Goal: Task Accomplishment & Management: Complete application form

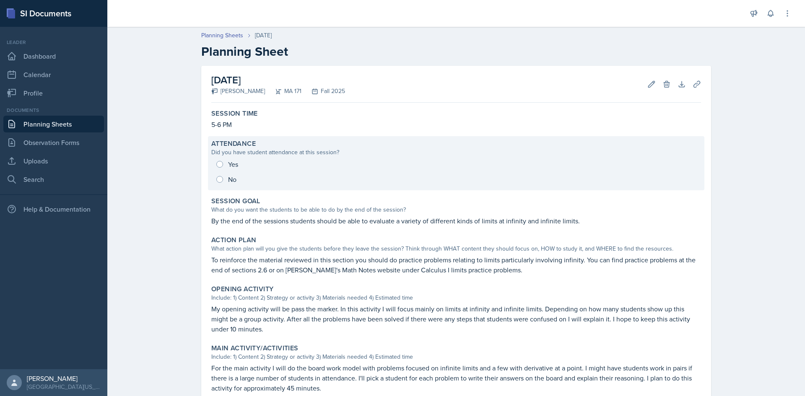
click at [211, 164] on div "Yes No" at bounding box center [456, 172] width 490 height 30
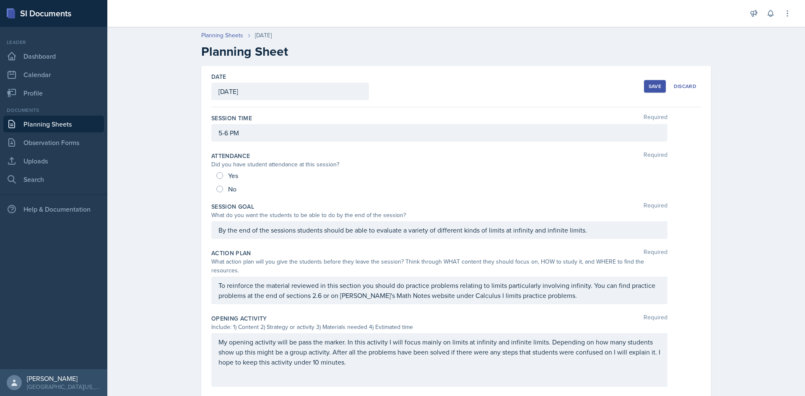
click at [219, 172] on div "Yes" at bounding box center [227, 175] width 23 height 13
click at [216, 174] on input "Yes" at bounding box center [219, 175] width 7 height 7
radio input "true"
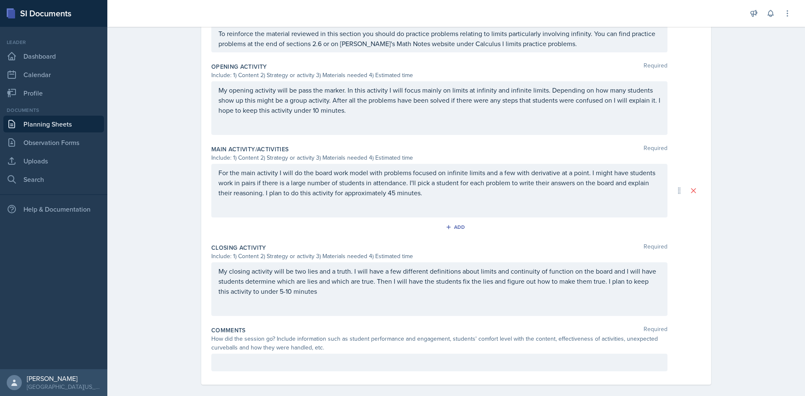
scroll to position [267, 0]
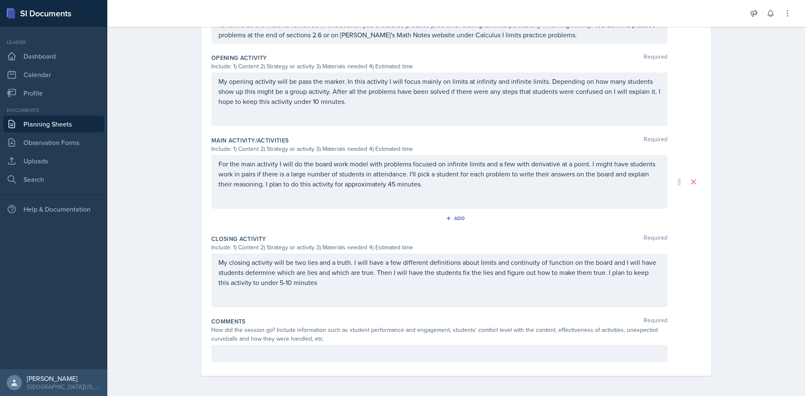
click at [251, 350] on p at bounding box center [440, 354] width 442 height 10
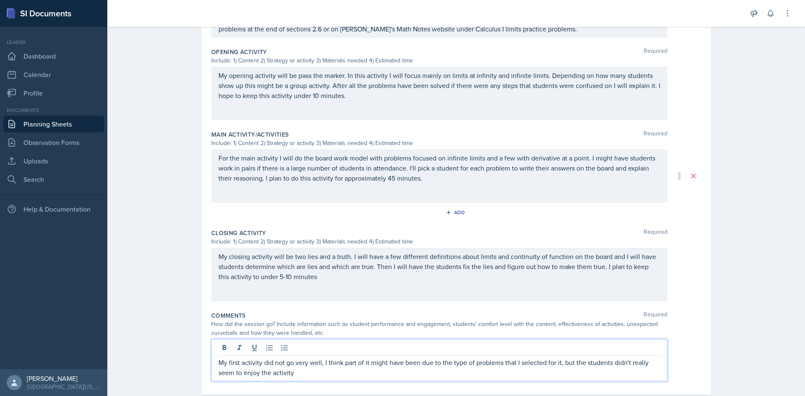
click at [357, 277] on div "My closing activity will be two lies and a truth. I will have a few different d…" at bounding box center [439, 275] width 456 height 54
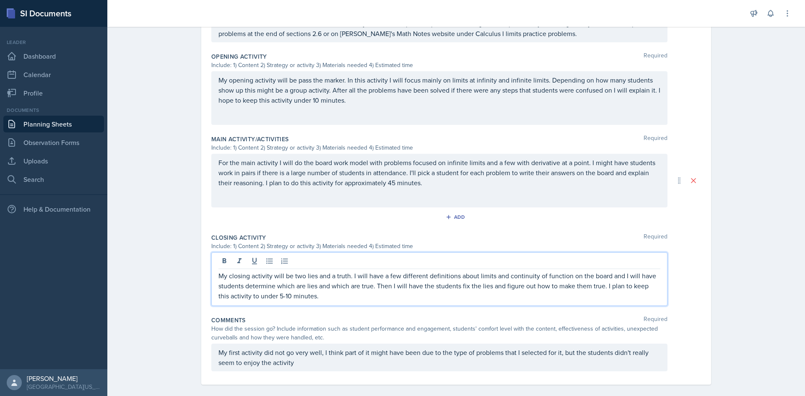
scroll to position [277, 0]
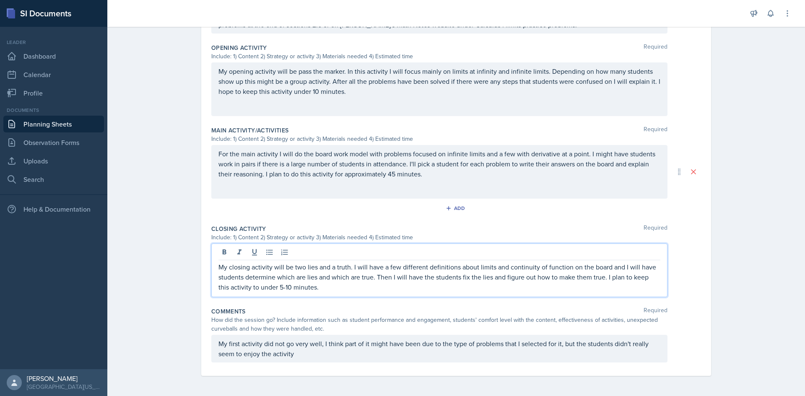
click at [338, 357] on p "My first activity did not go very well, I think part of it might have been due …" at bounding box center [440, 349] width 442 height 20
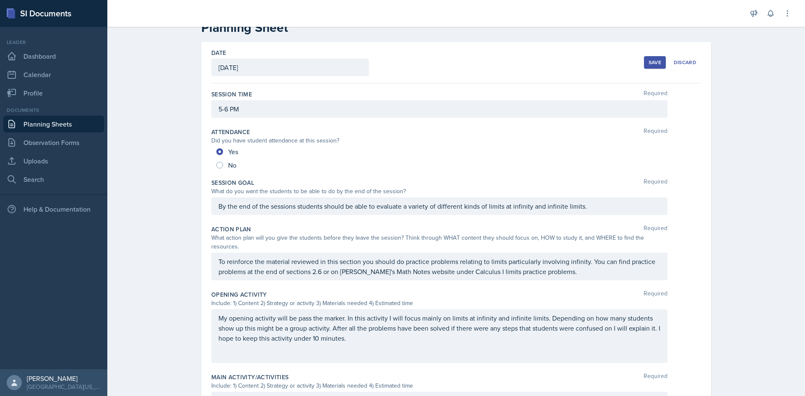
scroll to position [0, 0]
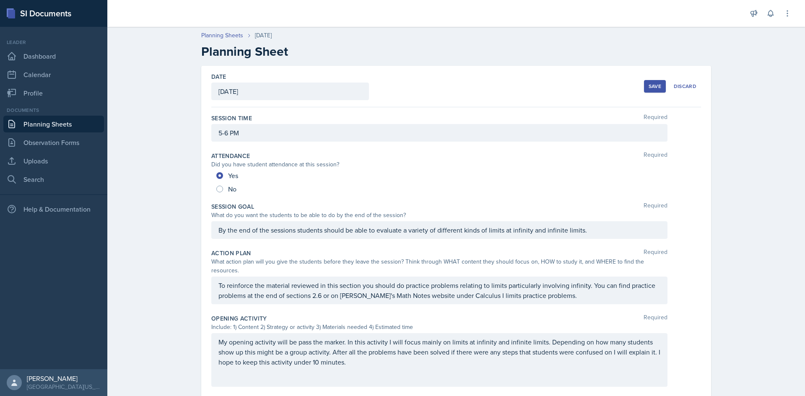
click at [656, 82] on button "Save" at bounding box center [655, 86] width 22 height 13
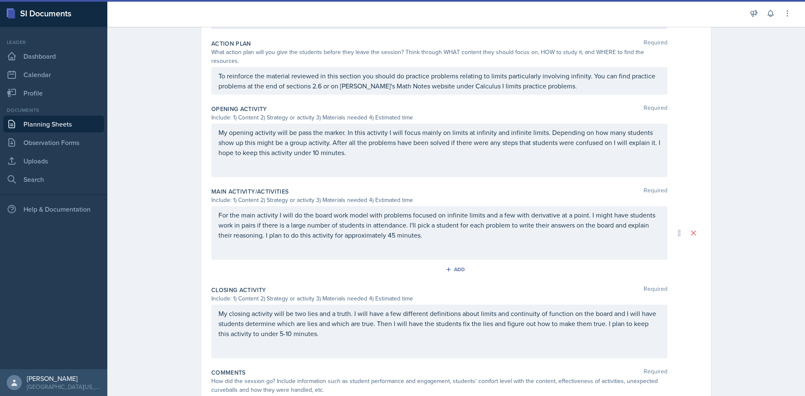
scroll to position [182, 0]
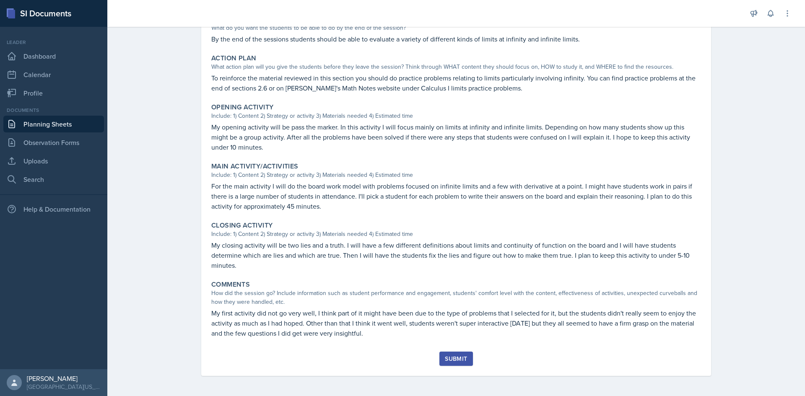
click at [458, 357] on div "Submit" at bounding box center [456, 359] width 22 height 7
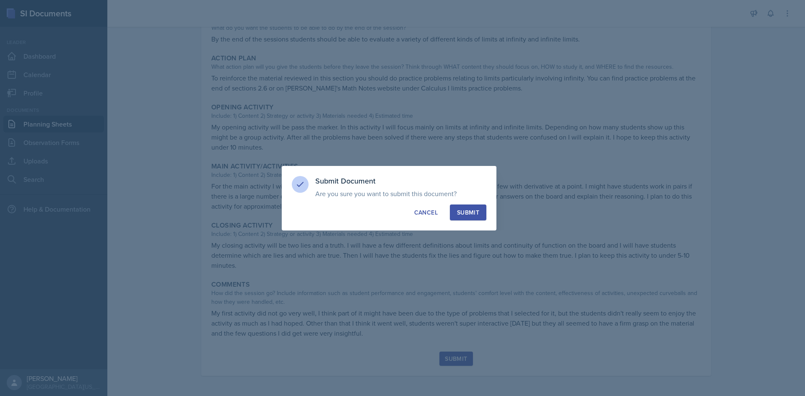
click at [472, 213] on div "Submit" at bounding box center [468, 212] width 22 height 8
radio input "true"
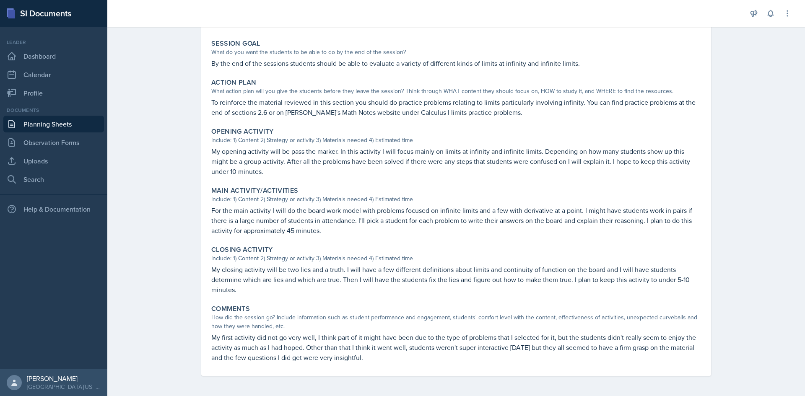
click at [60, 122] on link "Planning Sheets" at bounding box center [53, 124] width 101 height 17
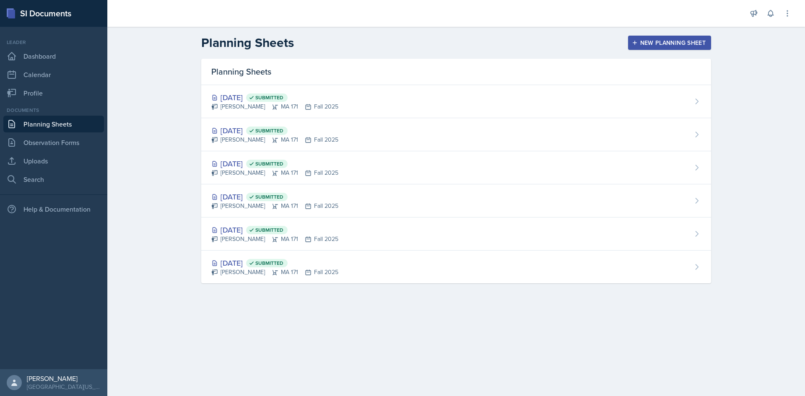
click at [662, 43] on div "New Planning Sheet" at bounding box center [670, 42] width 72 height 7
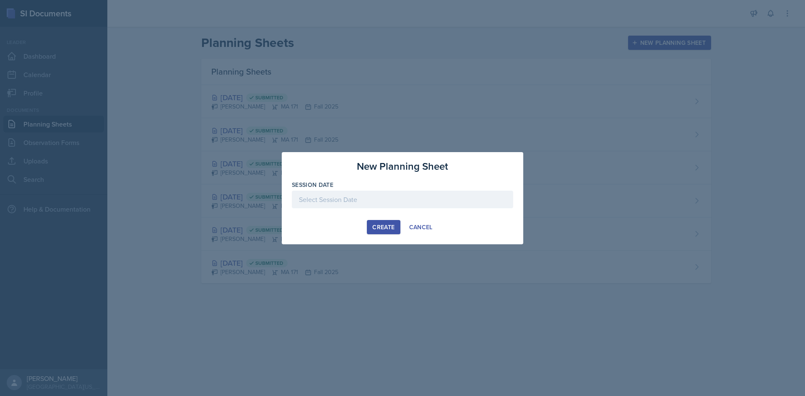
click at [388, 201] on div at bounding box center [402, 200] width 221 height 18
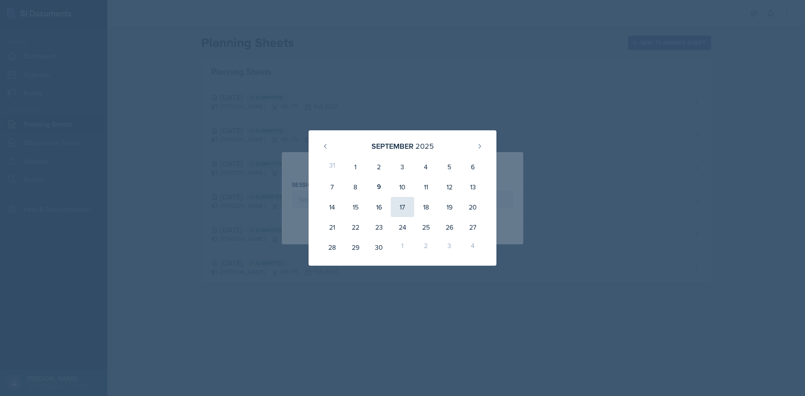
click at [397, 206] on div "17" at bounding box center [402, 207] width 23 height 20
type input "[DATE]"
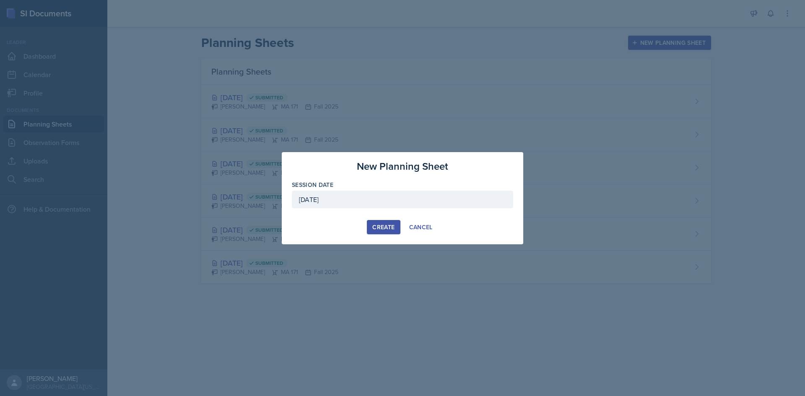
click at [389, 221] on button "Create" at bounding box center [383, 227] width 33 height 14
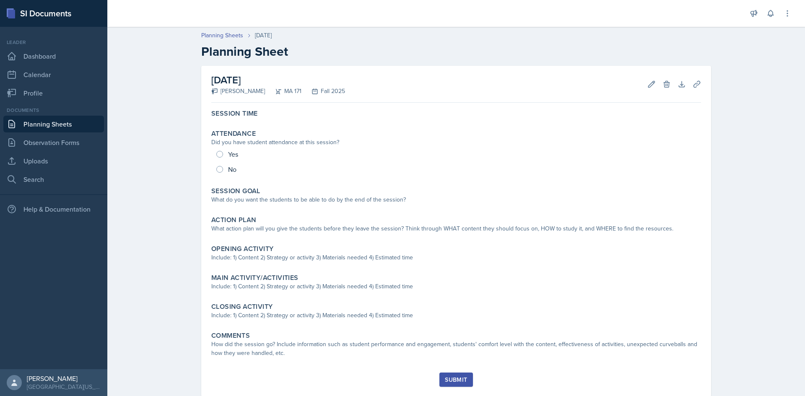
click at [264, 124] on div "Session Time Attendance Did you have student attendance at this session? Yes No…" at bounding box center [456, 239] width 490 height 267
click at [261, 115] on div "Session Time" at bounding box center [456, 113] width 490 height 8
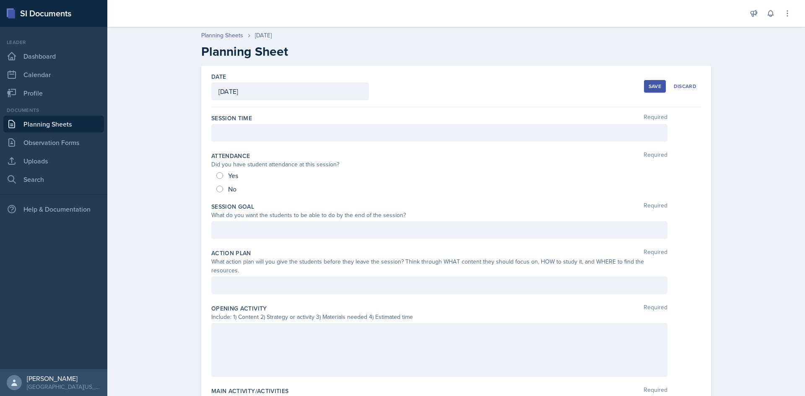
click at [255, 135] on div at bounding box center [439, 133] width 456 height 18
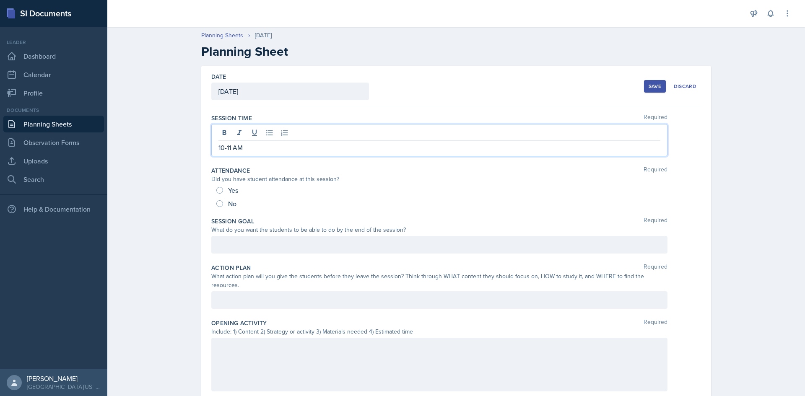
drag, startPoint x: 243, startPoint y: 256, endPoint x: 244, endPoint y: 249, distance: 7.7
click at [244, 253] on div "Session Goal Required What do you want the students to be able to do by the end…" at bounding box center [456, 237] width 490 height 47
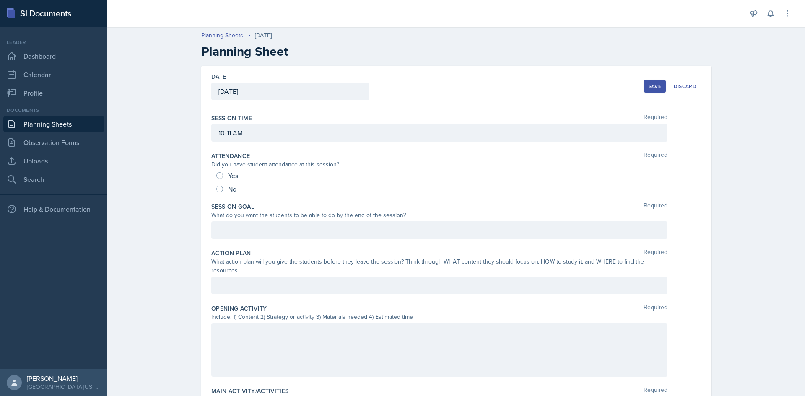
click at [239, 226] on div at bounding box center [439, 230] width 456 height 18
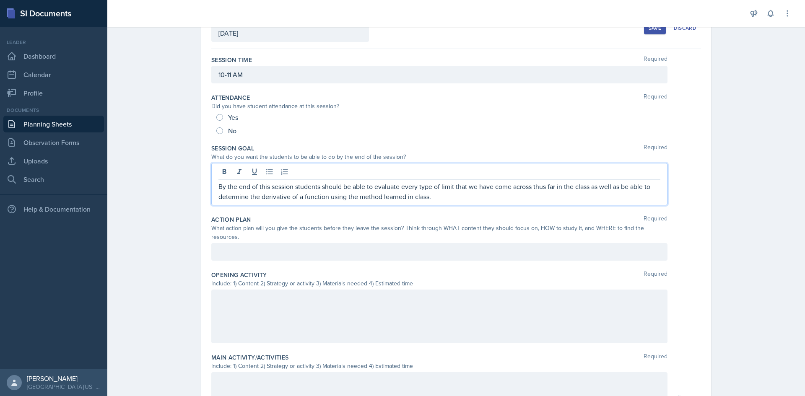
scroll to position [61, 0]
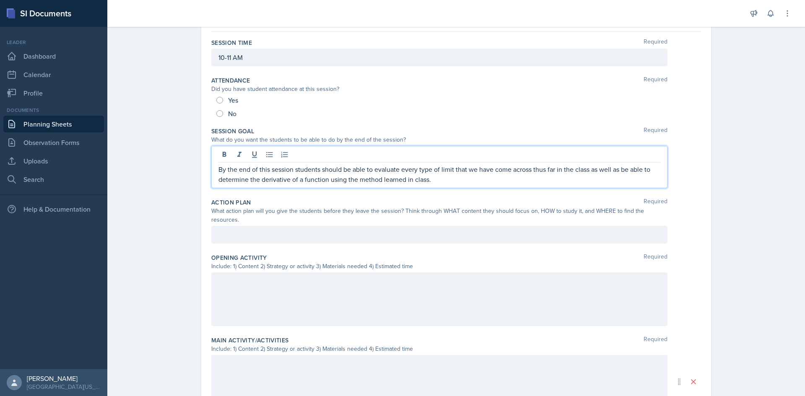
click at [393, 286] on p at bounding box center [440, 281] width 442 height 10
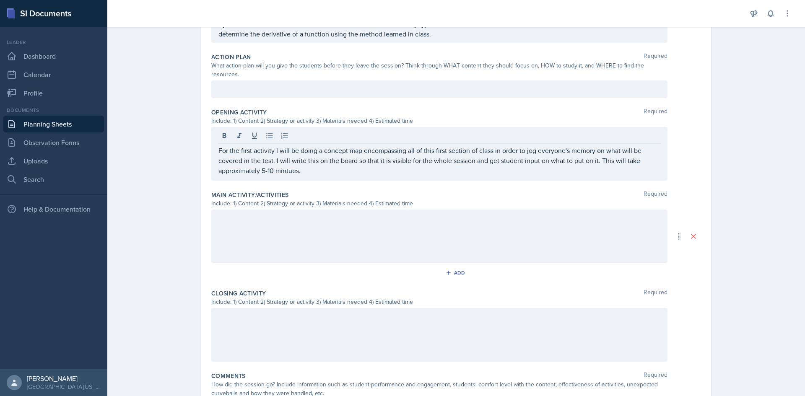
click at [337, 237] on div at bounding box center [439, 237] width 456 height 54
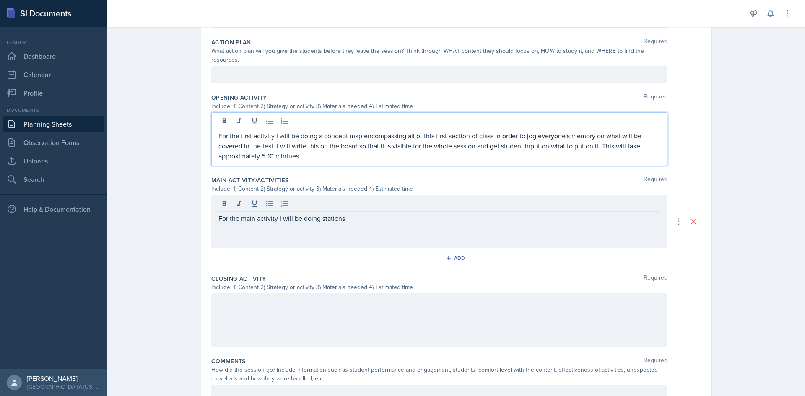
drag, startPoint x: 284, startPoint y: 135, endPoint x: 270, endPoint y: 144, distance: 16.3
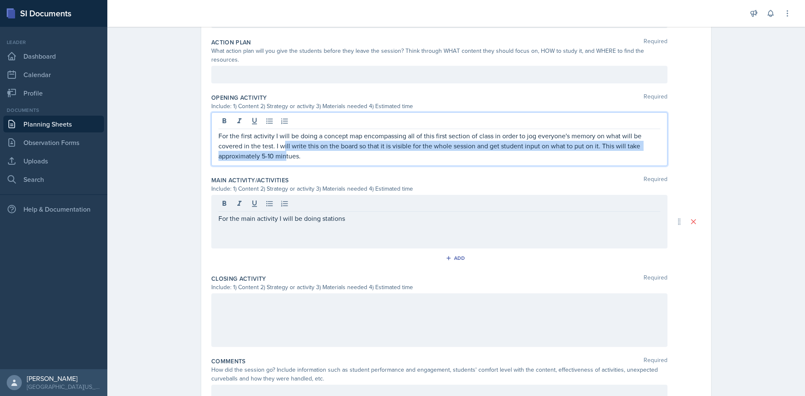
drag, startPoint x: 270, startPoint y: 144, endPoint x: 282, endPoint y: 150, distance: 13.5
click at [282, 150] on p "For the first activity I will be doing a concept map encompassing all of this f…" at bounding box center [440, 146] width 442 height 30
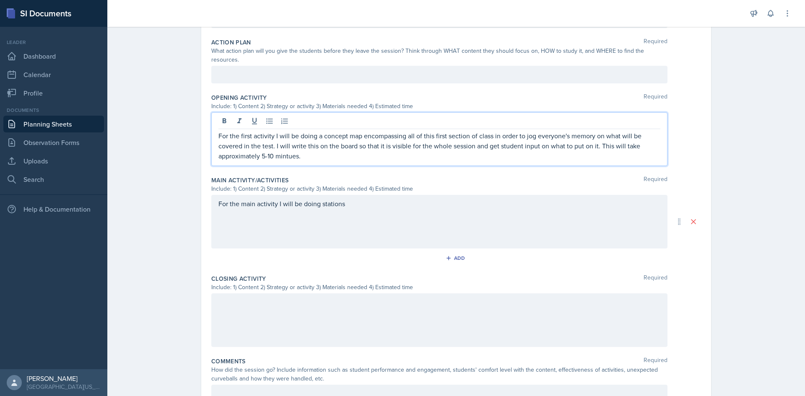
click at [282, 150] on p "For the first activity I will be doing a concept map encompassing all of this f…" at bounding box center [440, 146] width 442 height 30
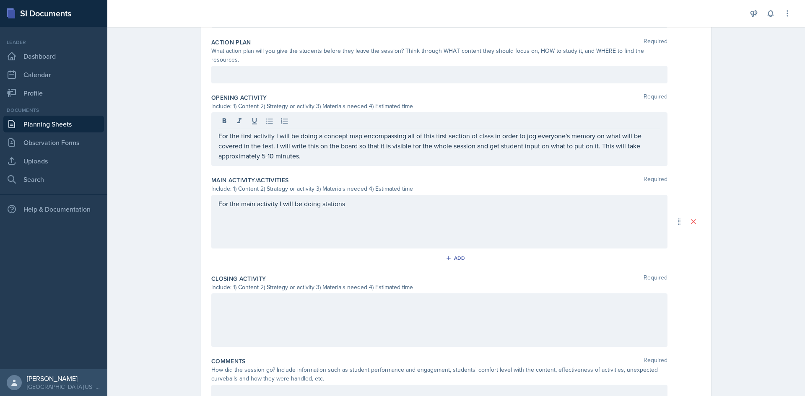
click at [360, 210] on div "For the main activity I will be doing stations" at bounding box center [439, 222] width 456 height 54
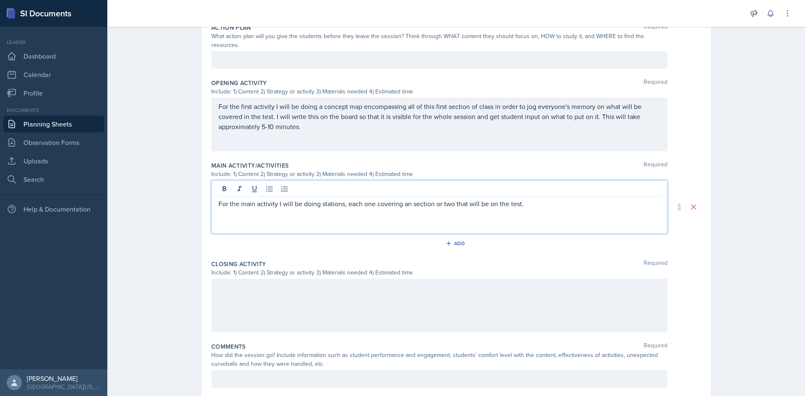
drag, startPoint x: 547, startPoint y: 200, endPoint x: 130, endPoint y: 218, distance: 416.9
click at [131, 218] on div "Planning Sheets [DATE] Planning Sheet Date [DATE] [DATE] 31 1 2 3 4 5 6 7 8 9 1…" at bounding box center [456, 104] width 698 height 635
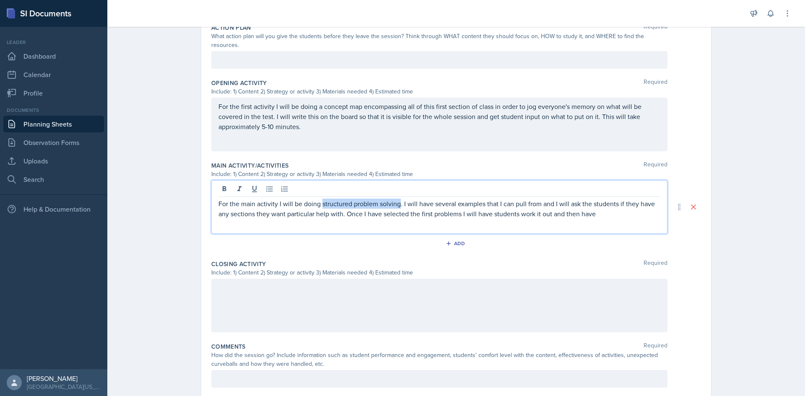
drag, startPoint x: 397, startPoint y: 196, endPoint x: 320, endPoint y: 198, distance: 77.2
click at [320, 199] on p "For the main activity I will be doing structured problem solving. I will have s…" at bounding box center [440, 209] width 442 height 20
drag, startPoint x: 567, startPoint y: 203, endPoint x: 437, endPoint y: 205, distance: 129.6
click at [437, 205] on p "For the main activity I will be doing TAPPS. I will have several examples that …" at bounding box center [440, 209] width 442 height 20
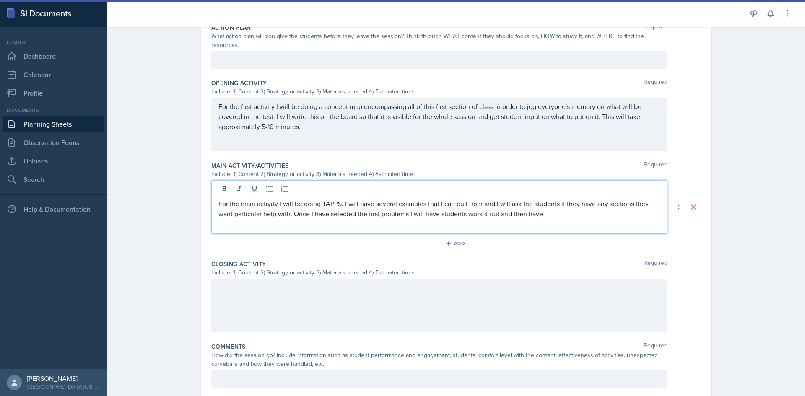
click at [546, 206] on p "For the main activity I will be doing TAPPS. I will have several examples that …" at bounding box center [440, 209] width 442 height 20
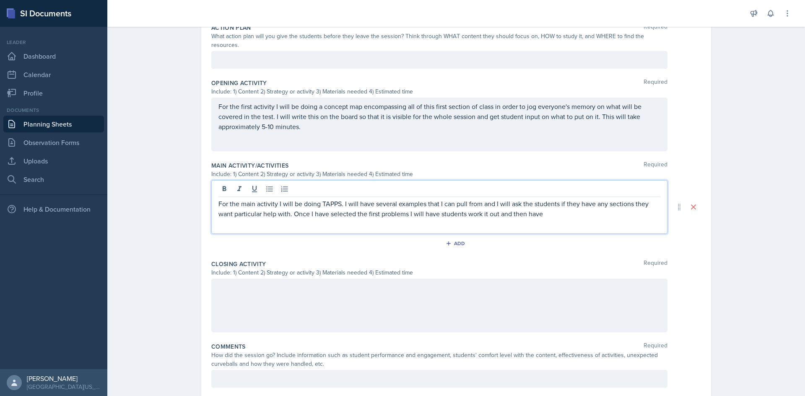
drag, startPoint x: 546, startPoint y: 206, endPoint x: 291, endPoint y: 207, distance: 255.0
click at [291, 207] on p "For the main activity I will be doing TAPPS. I will have several examples that …" at bounding box center [440, 209] width 442 height 20
click at [369, 294] on div at bounding box center [439, 306] width 456 height 54
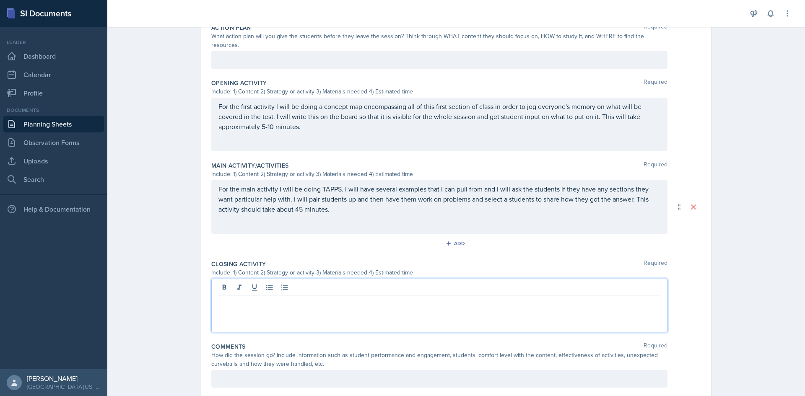
scroll to position [250, 0]
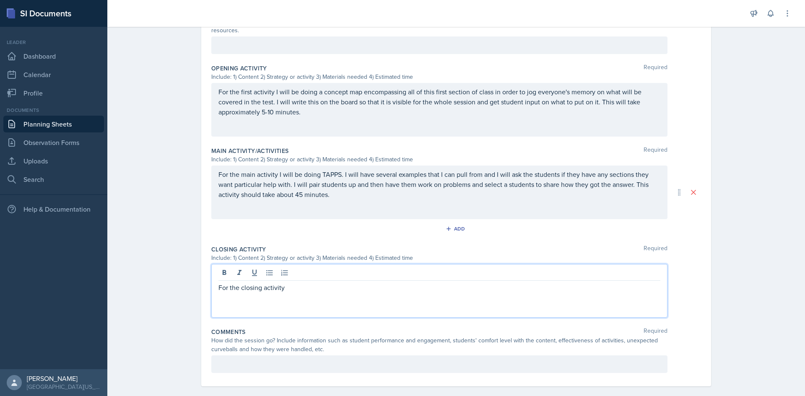
click at [299, 187] on p "For the main activity I will be doing TAPPS. I will have several examples that …" at bounding box center [440, 184] width 442 height 30
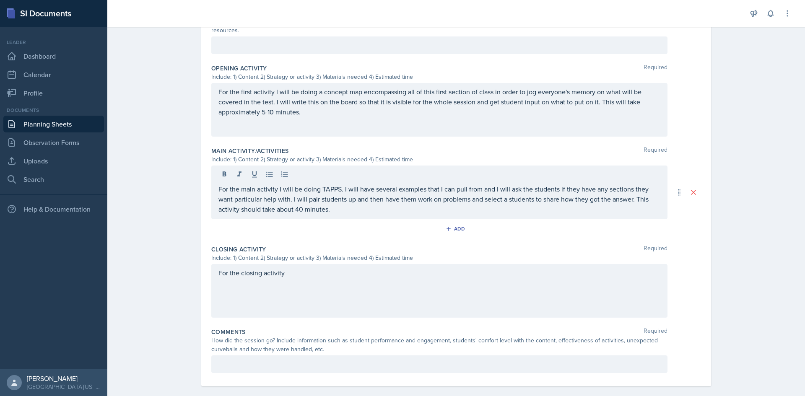
click at [318, 283] on div "For the closing activity" at bounding box center [439, 291] width 456 height 54
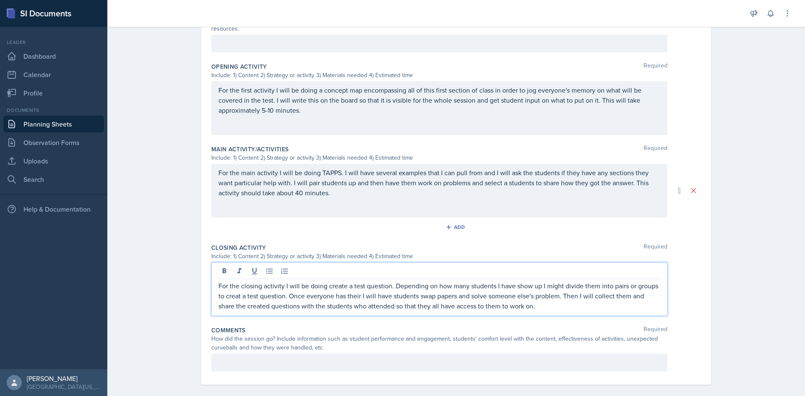
click at [232, 289] on p "For the closing activity I will be doing create a test question. Depending on h…" at bounding box center [440, 296] width 442 height 30
click at [550, 297] on p "For the closing activity I will be doing create a test question. Depending on h…" at bounding box center [440, 296] width 442 height 30
click at [504, 252] on div "Include: 1) Content 2) Strategy or activity 3) Materials needed 4) Estimated ti…" at bounding box center [439, 256] width 456 height 9
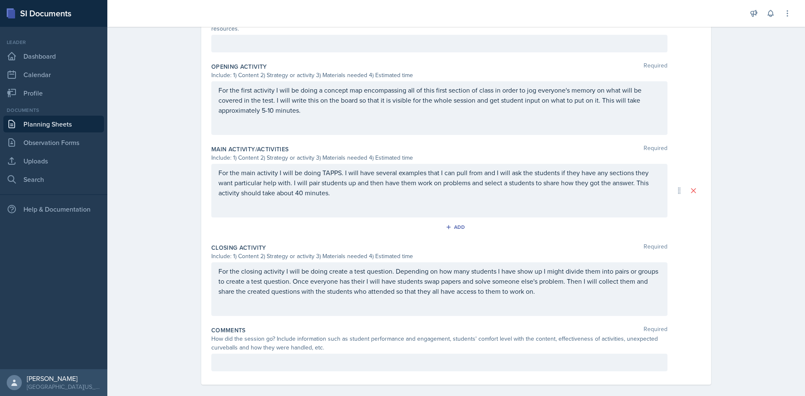
click at [556, 294] on div "For the closing activity I will be doing create a test question. Depending on h…" at bounding box center [439, 290] width 456 height 54
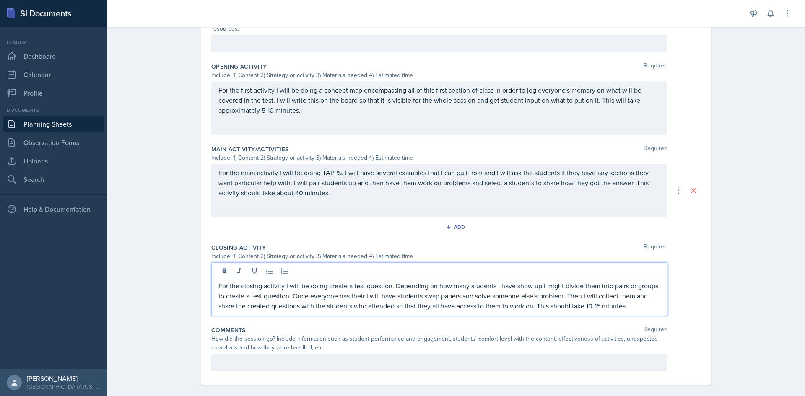
click at [411, 326] on div "Comments Required" at bounding box center [456, 330] width 490 height 8
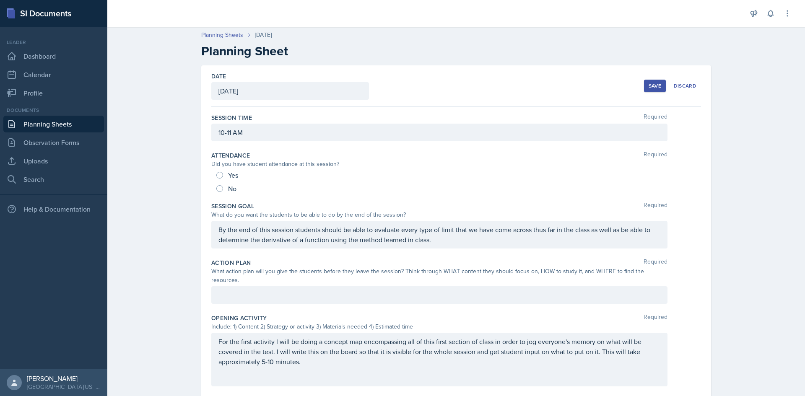
scroll to position [0, 0]
click at [370, 287] on div at bounding box center [439, 296] width 456 height 18
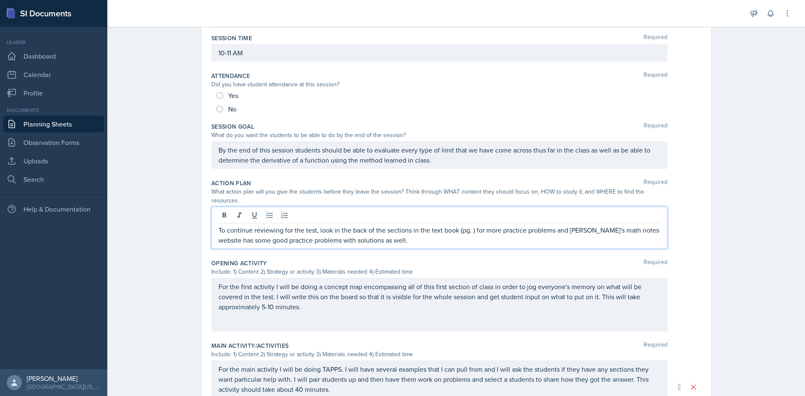
scroll to position [81, 0]
click at [374, 232] on p "To continue reviewing for the test, look in the back of the sections in the tex…" at bounding box center [440, 235] width 442 height 20
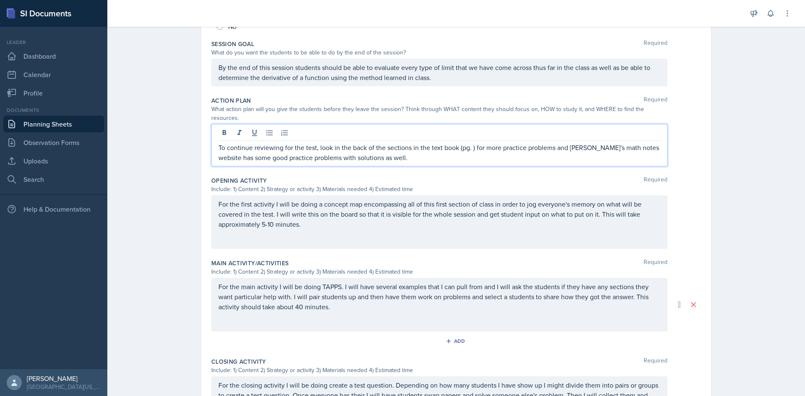
scroll to position [167, 0]
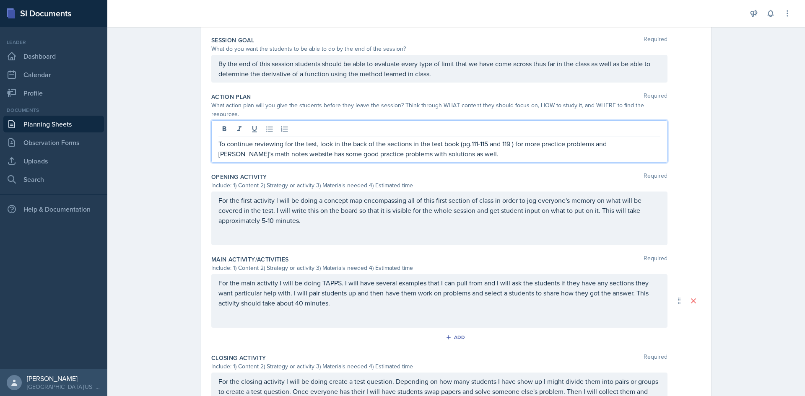
click at [370, 354] on div "Closing Activity Required" at bounding box center [456, 358] width 490 height 8
click at [493, 139] on p "To continue reviewing for the test, look in the back of the sections in the tex…" at bounding box center [440, 149] width 442 height 20
click at [467, 139] on p "To continue reviewing for the test, look in the back of the sections in the tex…" at bounding box center [440, 149] width 442 height 20
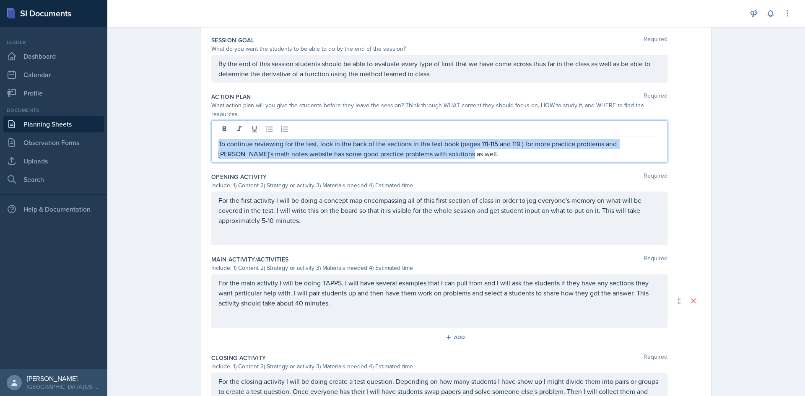
drag, startPoint x: 463, startPoint y: 148, endPoint x: 202, endPoint y: 128, distance: 262.1
click at [202, 128] on div "Date [DATE] [DATE] 31 1 2 3 4 5 6 7 8 9 10 11 12 13 14 15 16 17 18 19 20 21 22 …" at bounding box center [456, 197] width 510 height 596
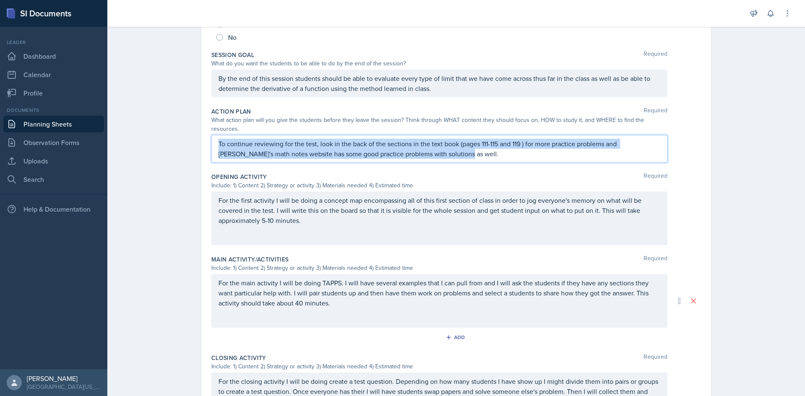
copy p "To continue reviewing for the test, look in the back of the sections in the tex…"
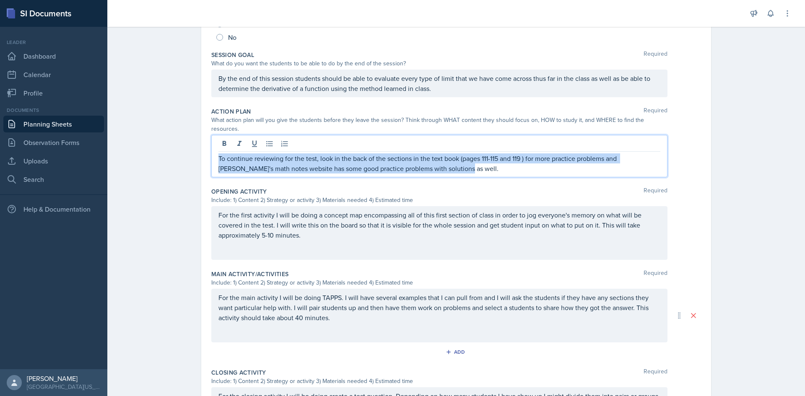
scroll to position [167, 0]
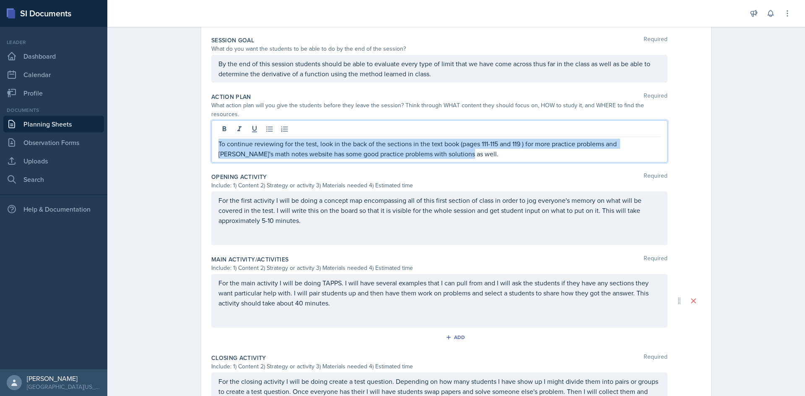
click at [588, 141] on p "To continue reviewing for the test, look in the back of the sections in the tex…" at bounding box center [440, 149] width 442 height 20
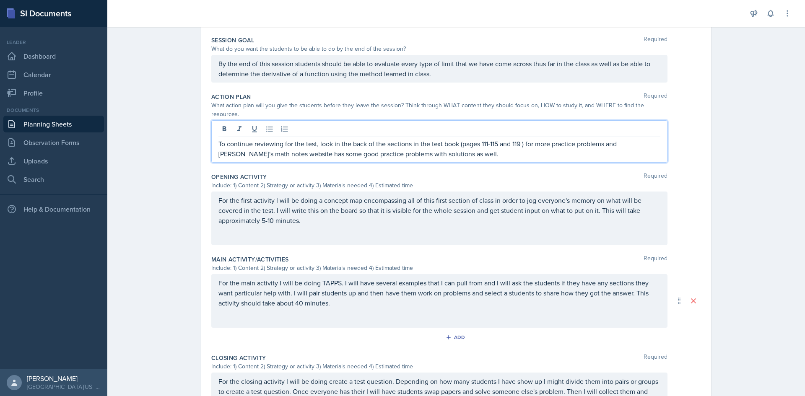
click at [439, 139] on p "To continue reviewing for the test, look in the back of the sections in the tex…" at bounding box center [440, 149] width 442 height 20
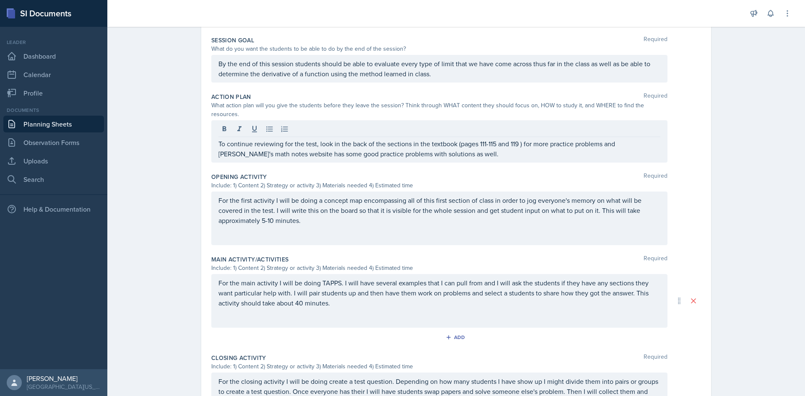
click at [454, 155] on div "Action Plan Required What action plan will you give the students before they le…" at bounding box center [456, 129] width 490 height 80
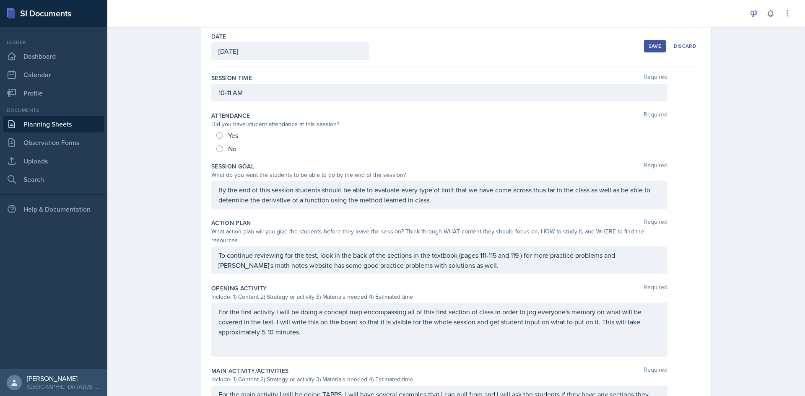
scroll to position [0, 0]
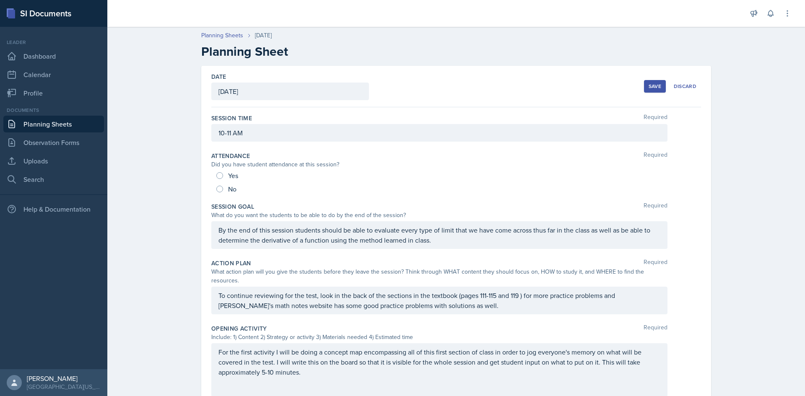
click at [661, 90] on button "Save" at bounding box center [655, 86] width 22 height 13
